Goal: Information Seeking & Learning: Find specific fact

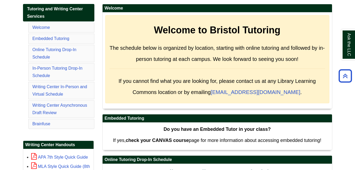
scroll to position [88, 0]
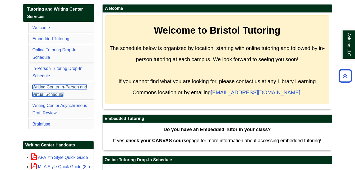
click at [51, 89] on link "Writing Center In-Person and Virtual Schedule" at bounding box center [60, 91] width 55 height 12
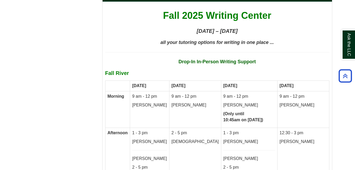
scroll to position [2735, 0]
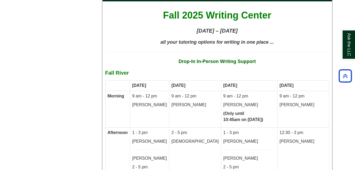
click at [242, 164] on p "2 - 5 pm" at bounding box center [250, 167] width 52 height 6
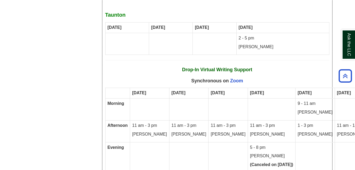
scroll to position [3084, 0]
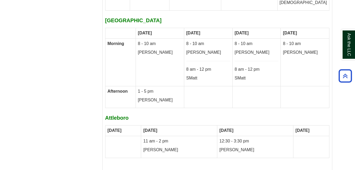
scroll to position [2921, 0]
click at [231, 136] on td "12:30 - 3:30 pm Lillie" at bounding box center [255, 147] width 76 height 22
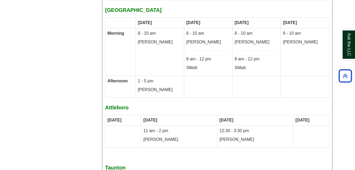
scroll to position [2932, 0]
click at [274, 115] on td "[DATE]" at bounding box center [255, 120] width 76 height 11
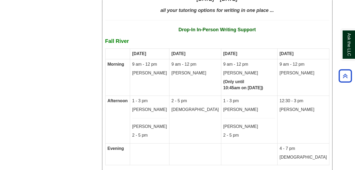
scroll to position [2767, 0]
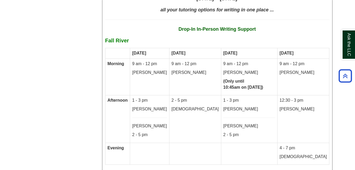
click at [275, 106] on p "[PERSON_NAME]" at bounding box center [250, 109] width 52 height 6
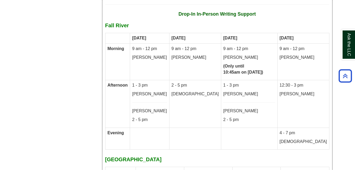
scroll to position [2782, 0]
click at [305, 130] on p "4 - 7 pm" at bounding box center [303, 133] width 47 height 6
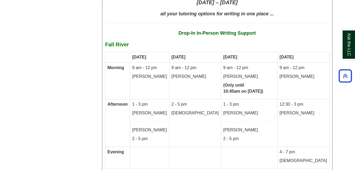
scroll to position [2763, 0]
click at [267, 136] on p "2 - 5 pm" at bounding box center [250, 139] width 52 height 6
